Goal: Find specific page/section: Find specific page/section

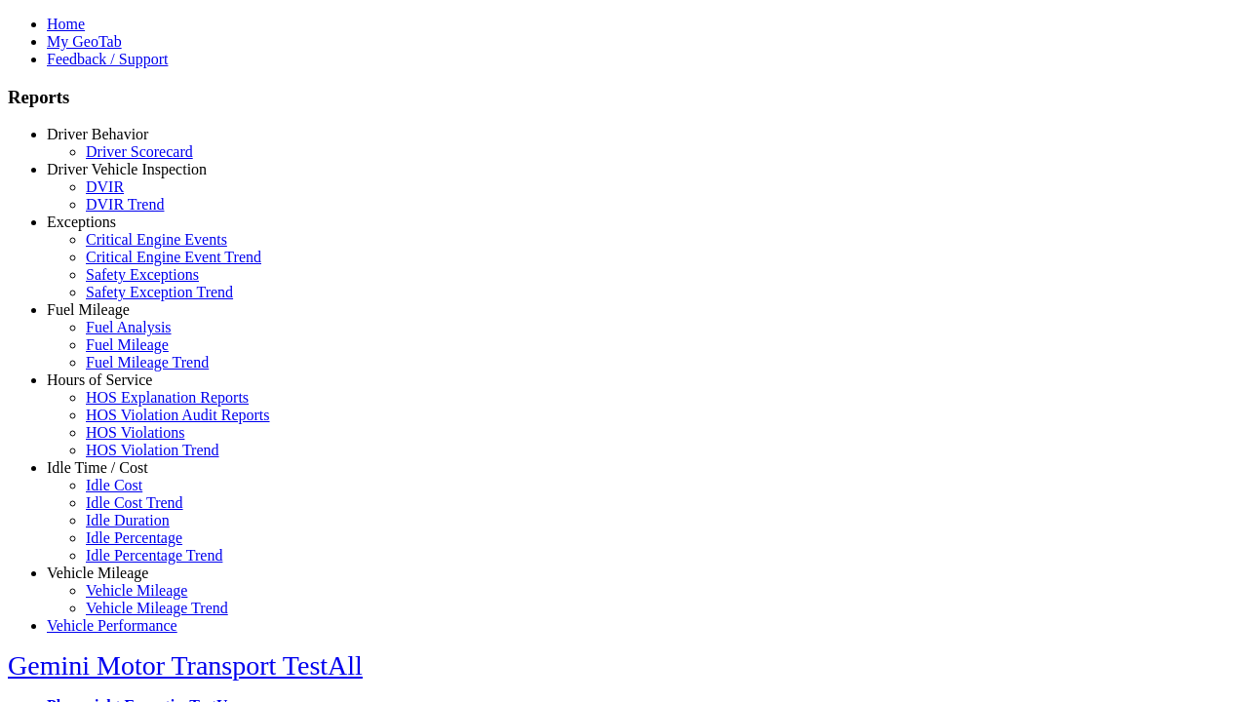
click at [112, 142] on link "Driver Behavior" at bounding box center [97, 134] width 101 height 17
click at [127, 160] on link "Driver Scorecard" at bounding box center [139, 151] width 107 height 17
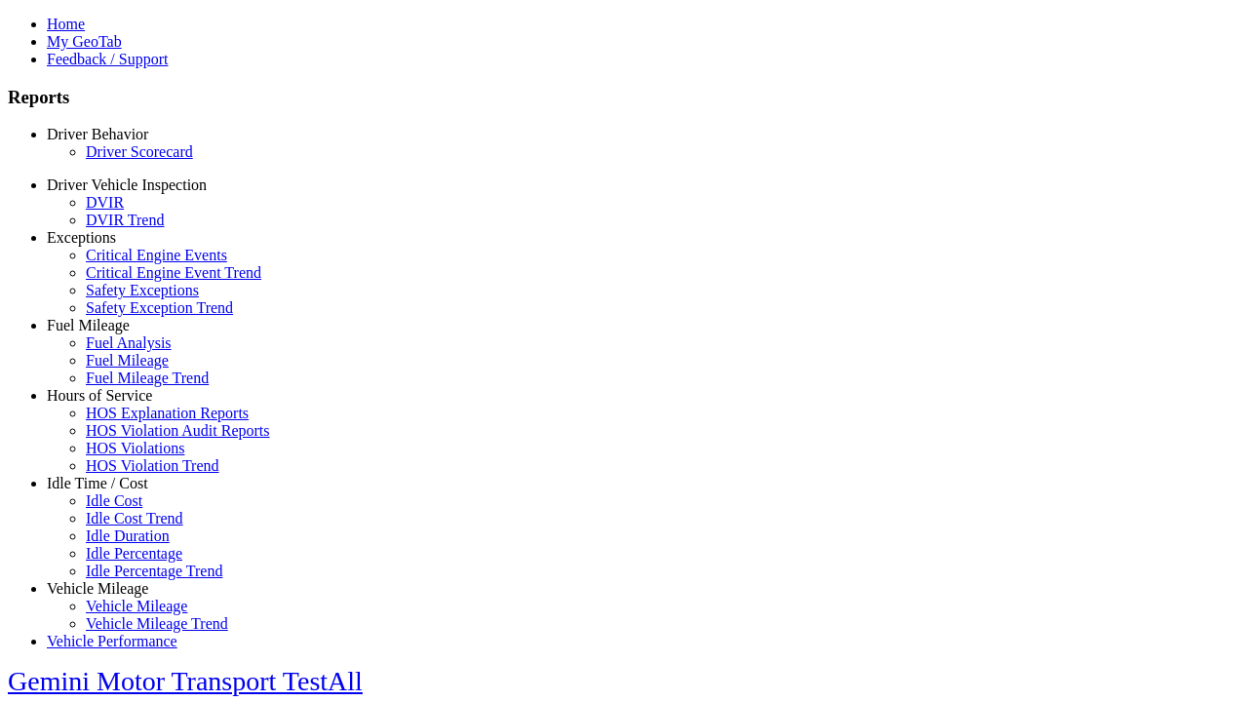
scroll to position [408, 0]
